Goal: Information Seeking & Learning: Learn about a topic

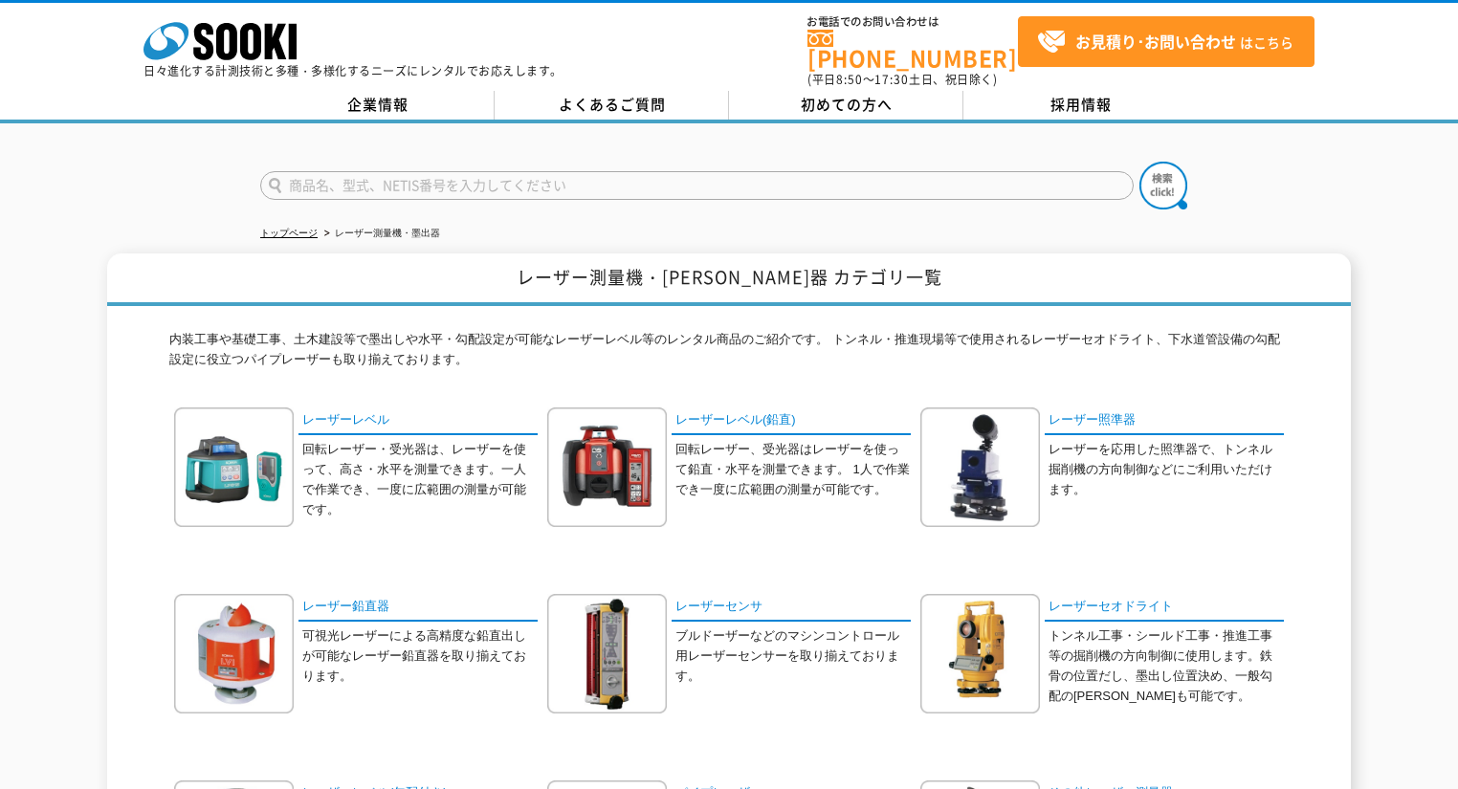
click at [616, 172] on input "text" at bounding box center [697, 185] width 874 height 29
type input "2Dセンサ"
click at [1140, 162] on button at bounding box center [1164, 186] width 48 height 48
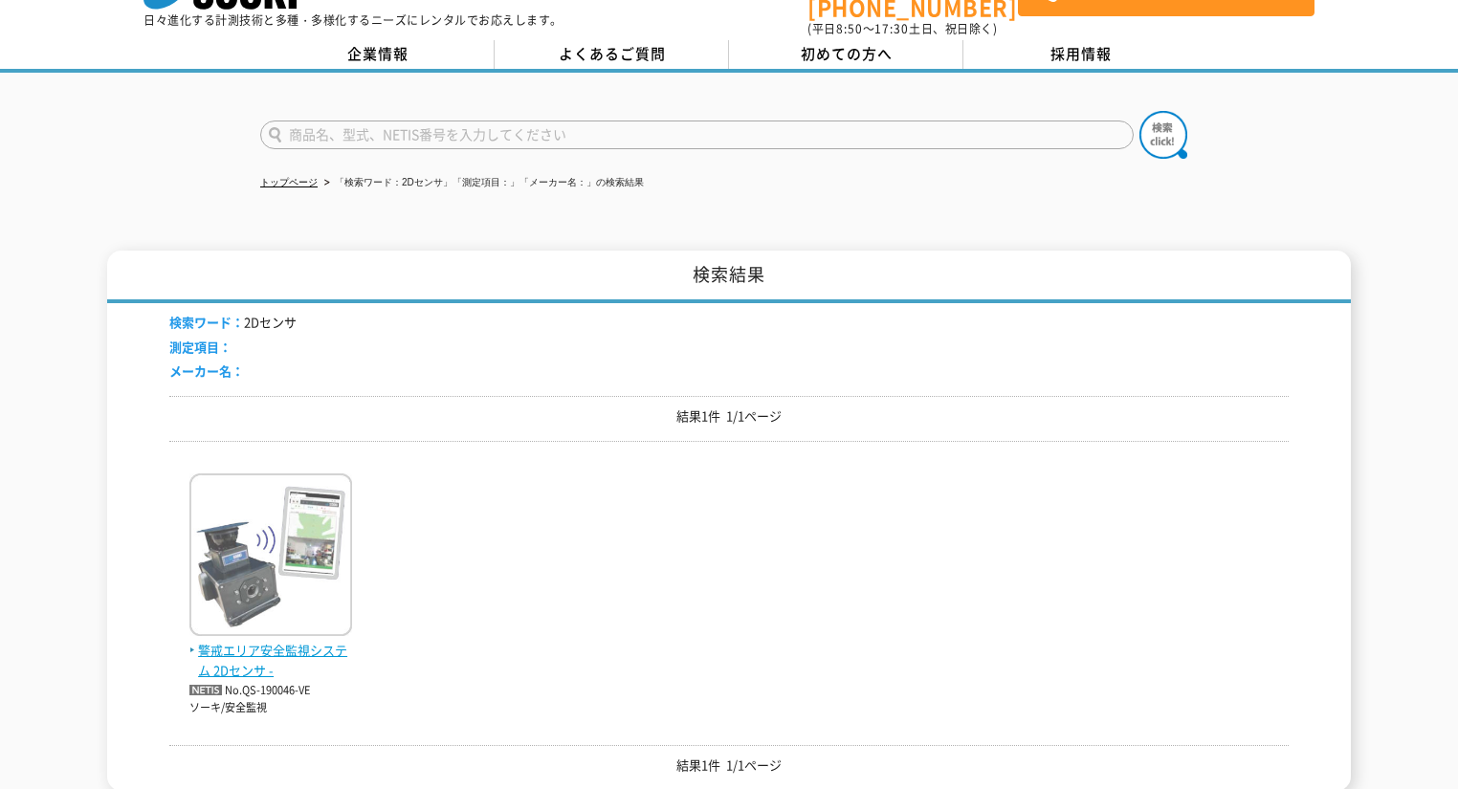
scroll to position [77, 0]
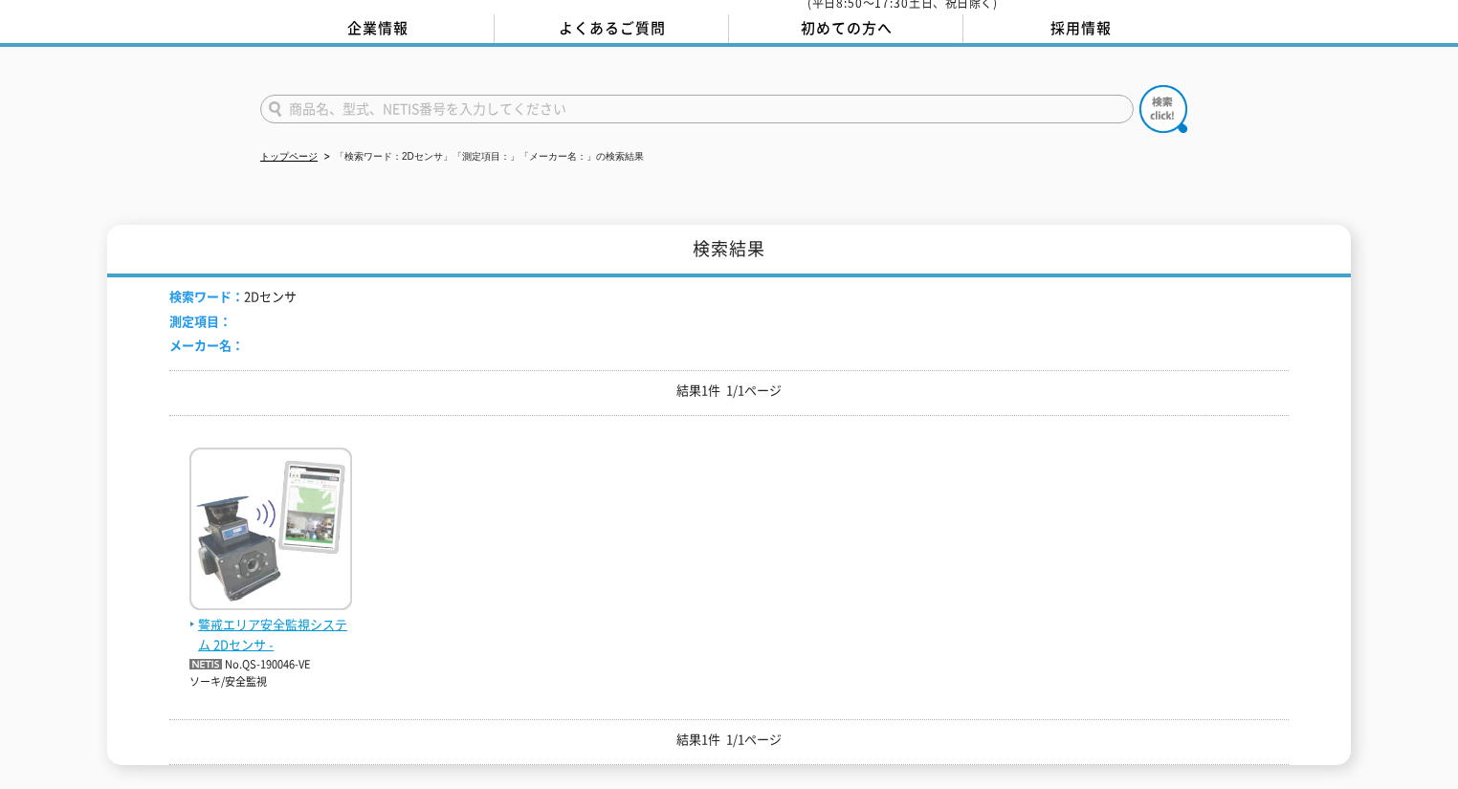
click at [301, 535] on img at bounding box center [270, 531] width 163 height 167
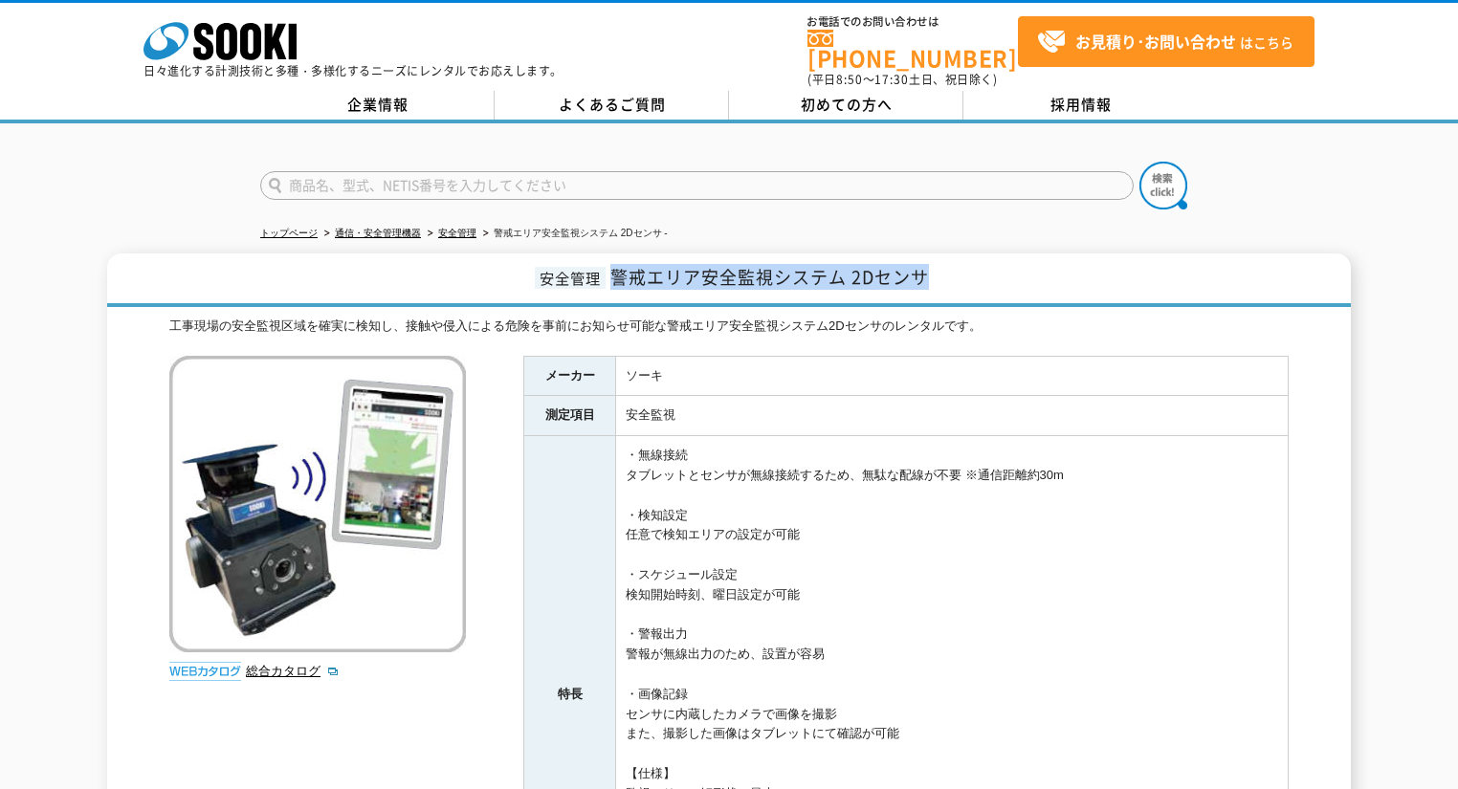
drag, startPoint x: 611, startPoint y: 264, endPoint x: 947, endPoint y: 268, distance: 335.9
click at [947, 268] on h1 "安全管理 警戒エリア安全監視システム 2Dセンサ" at bounding box center [729, 281] width 1244 height 54
